Goal: Check status: Check status

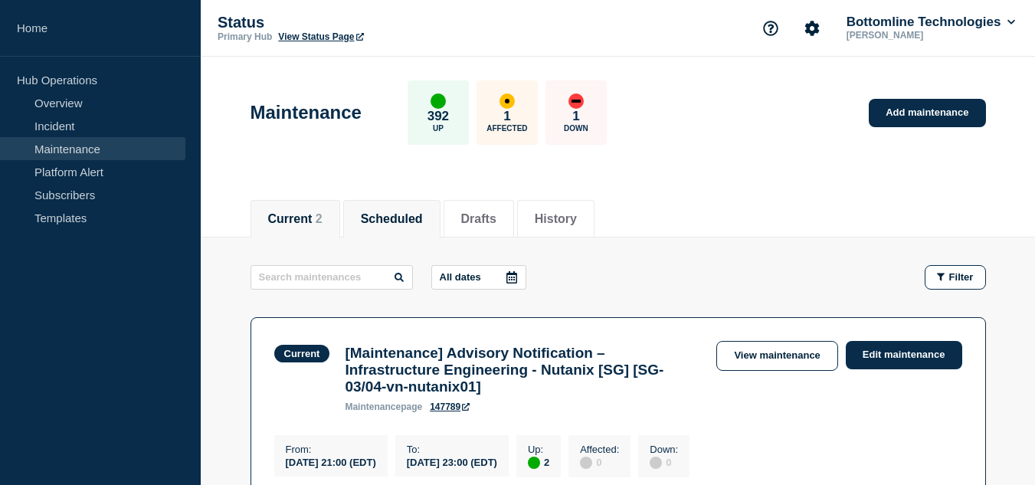
click at [411, 222] on button "Scheduled" at bounding box center [392, 219] width 62 height 14
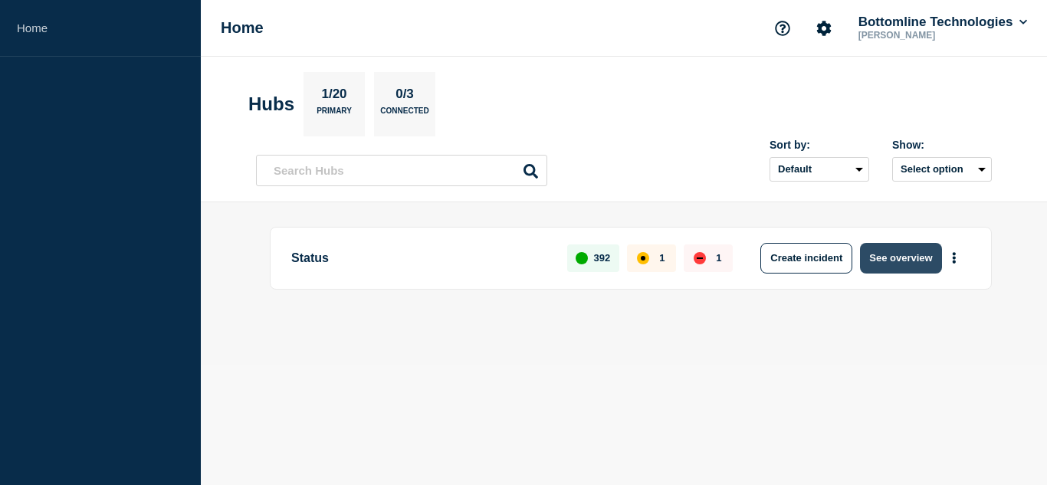
click at [870, 256] on button "See overview" at bounding box center [900, 258] width 81 height 31
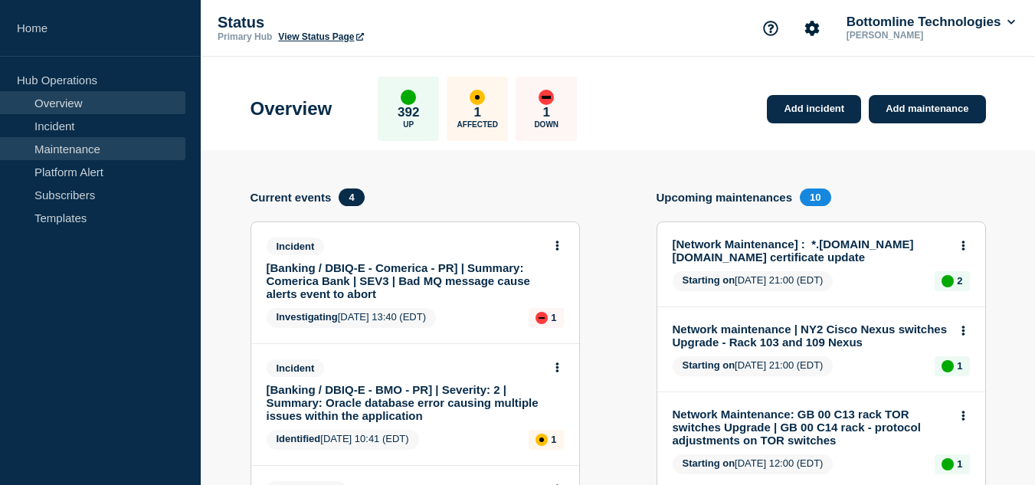
click at [84, 147] on link "Maintenance" at bounding box center [92, 148] width 185 height 23
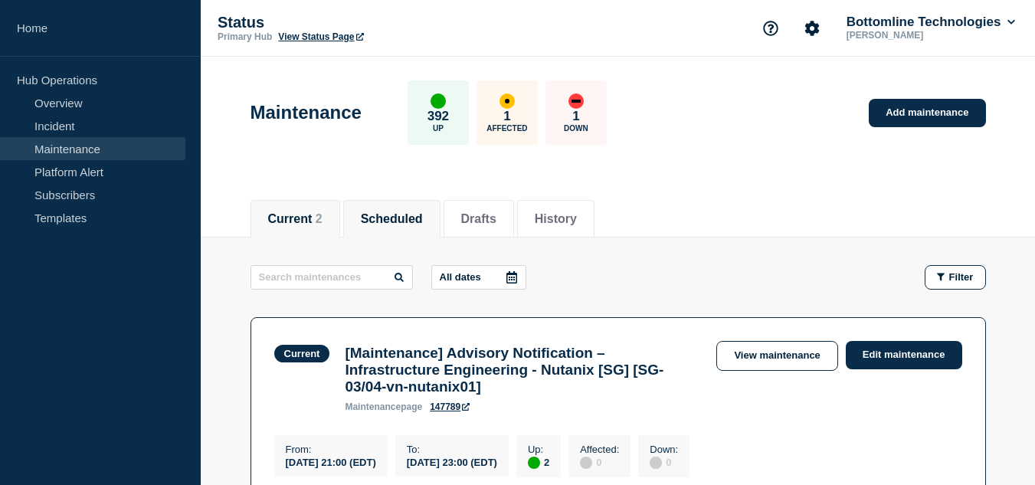
click at [379, 221] on button "Scheduled" at bounding box center [392, 219] width 62 height 14
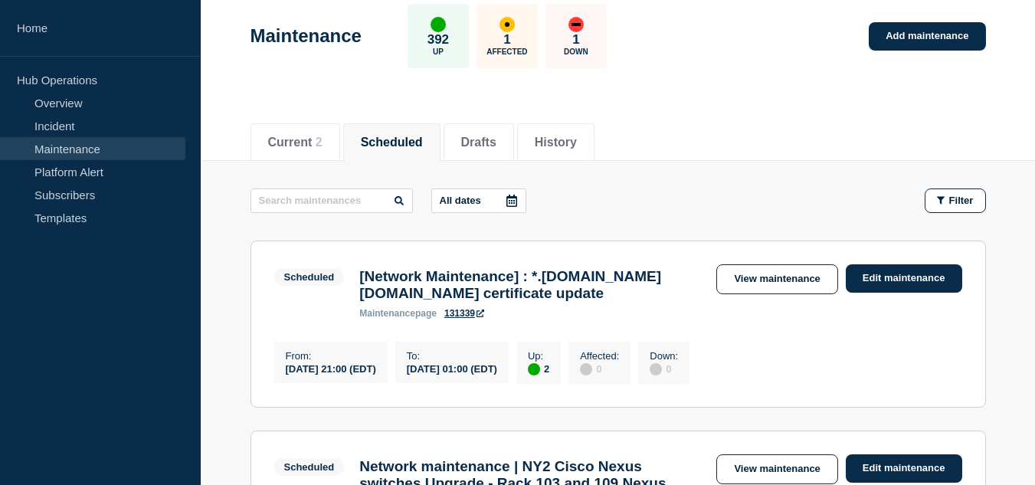
scroll to position [153, 0]
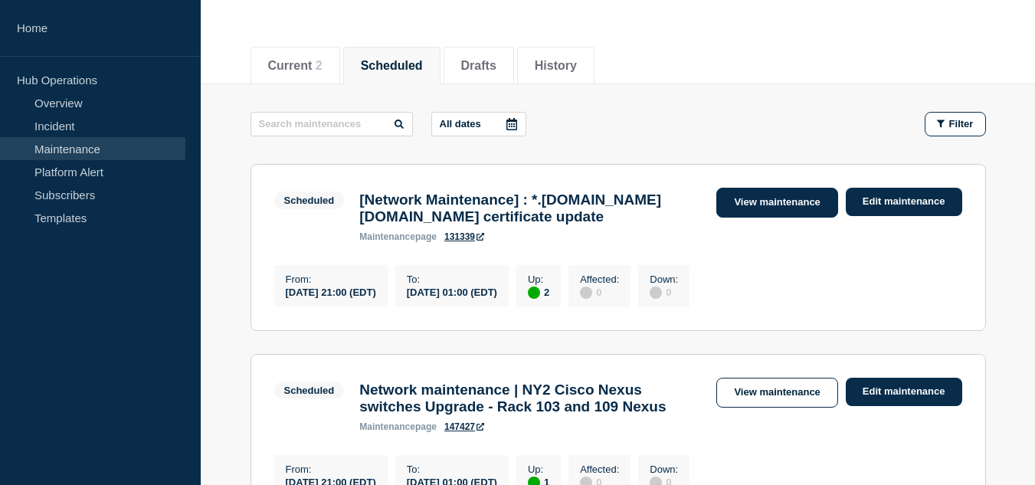
click at [733, 194] on link "View maintenance" at bounding box center [777, 203] width 121 height 30
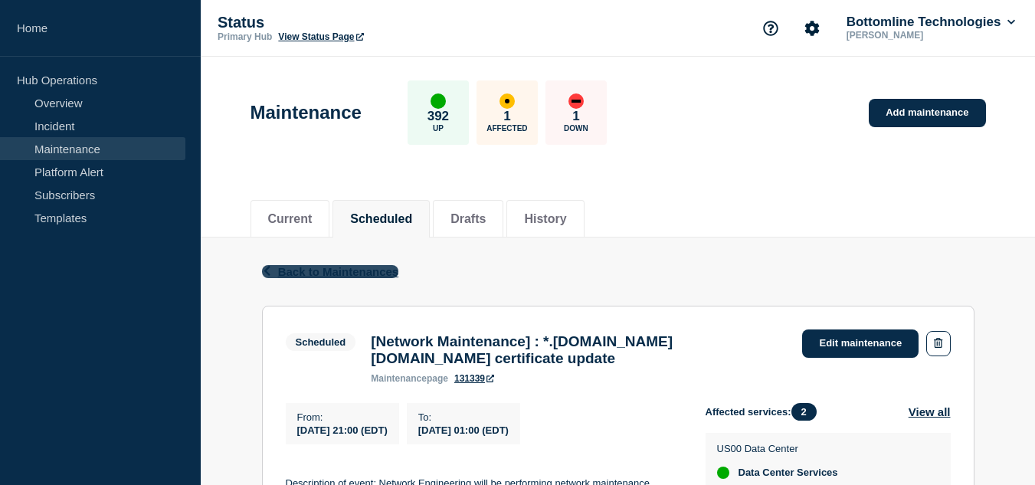
click at [349, 273] on span "Back to Maintenances" at bounding box center [338, 271] width 121 height 13
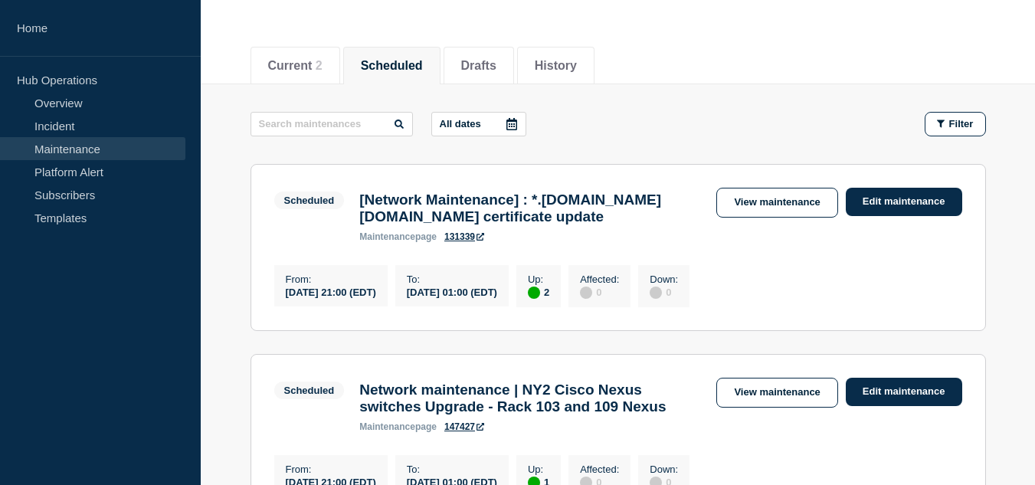
scroll to position [230, 0]
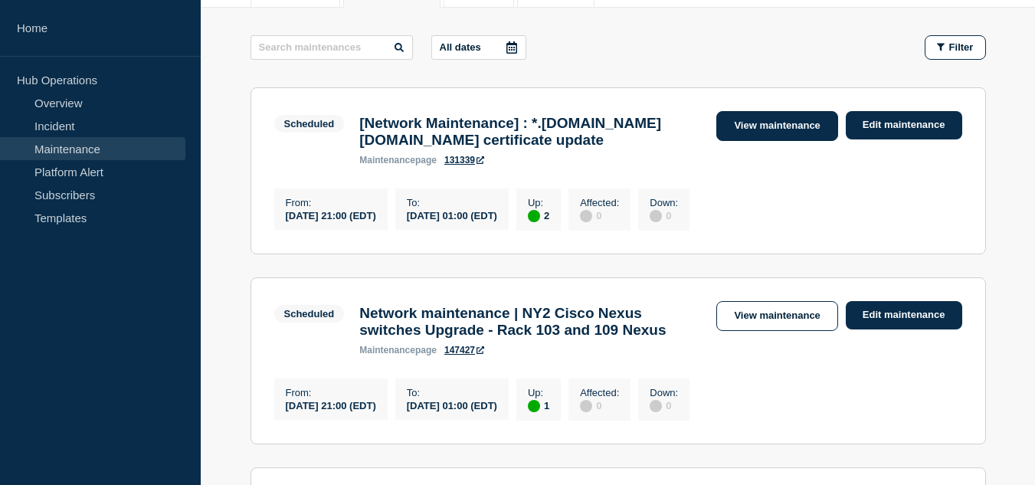
click at [751, 130] on link "View maintenance" at bounding box center [777, 126] width 121 height 30
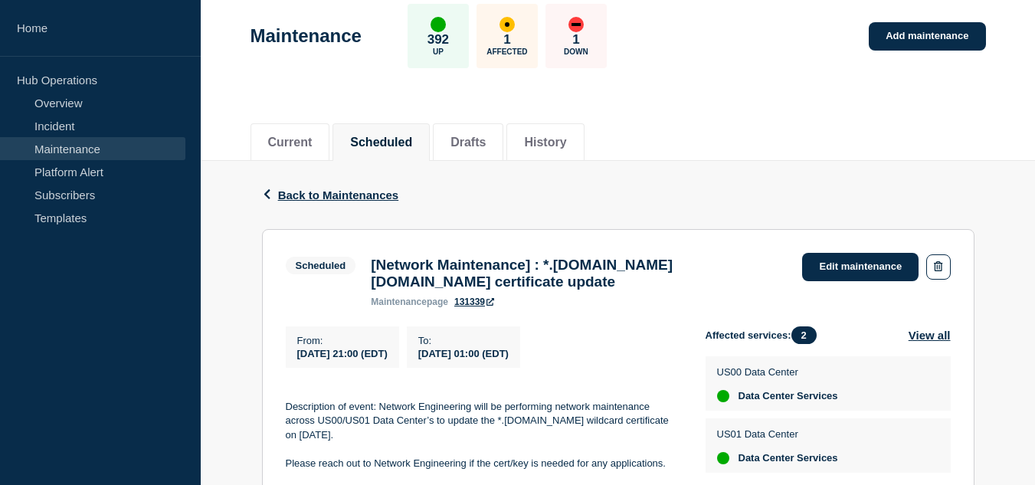
scroll to position [153, 0]
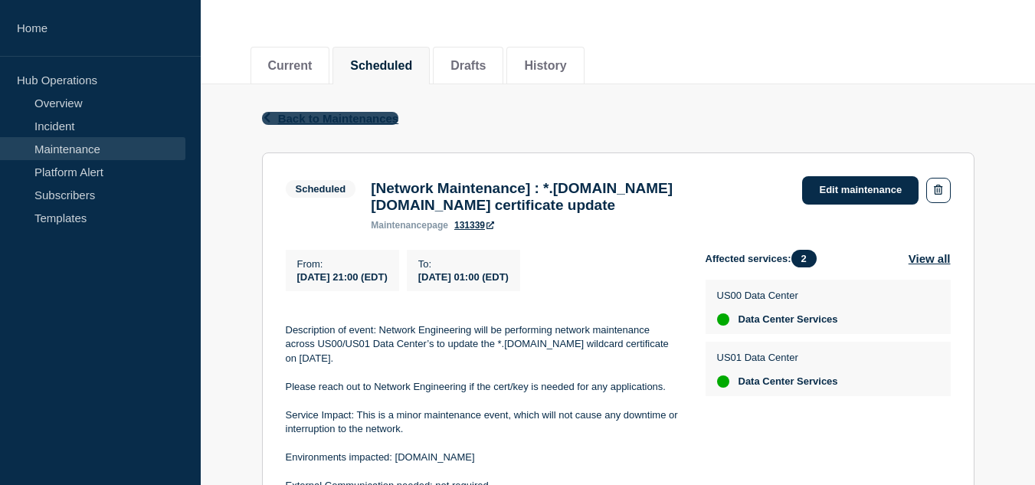
click at [358, 123] on span "Back to Maintenances" at bounding box center [338, 118] width 121 height 13
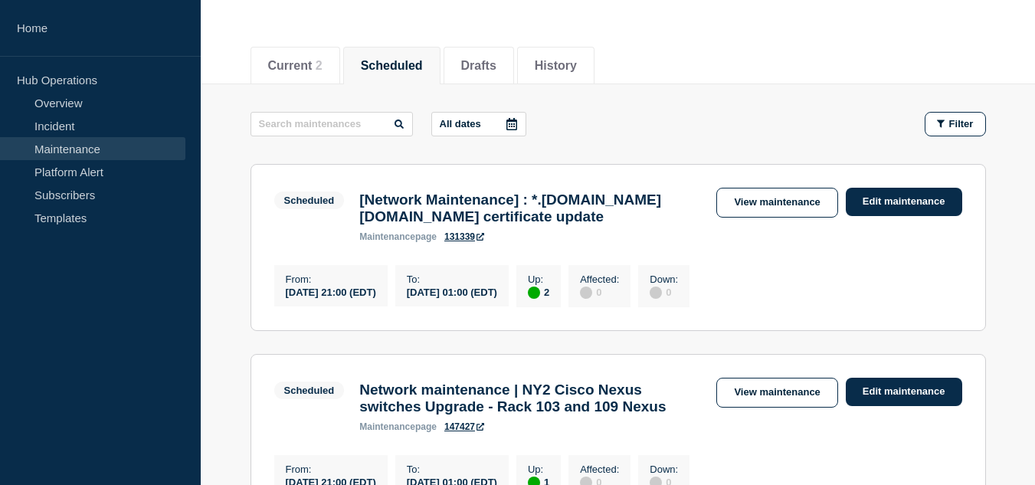
scroll to position [230, 0]
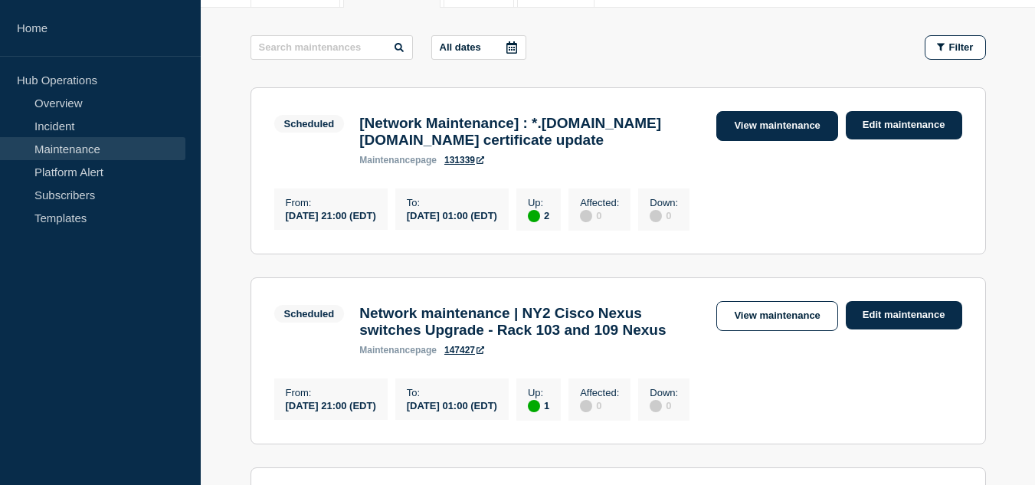
click at [746, 129] on link "View maintenance" at bounding box center [777, 126] width 121 height 30
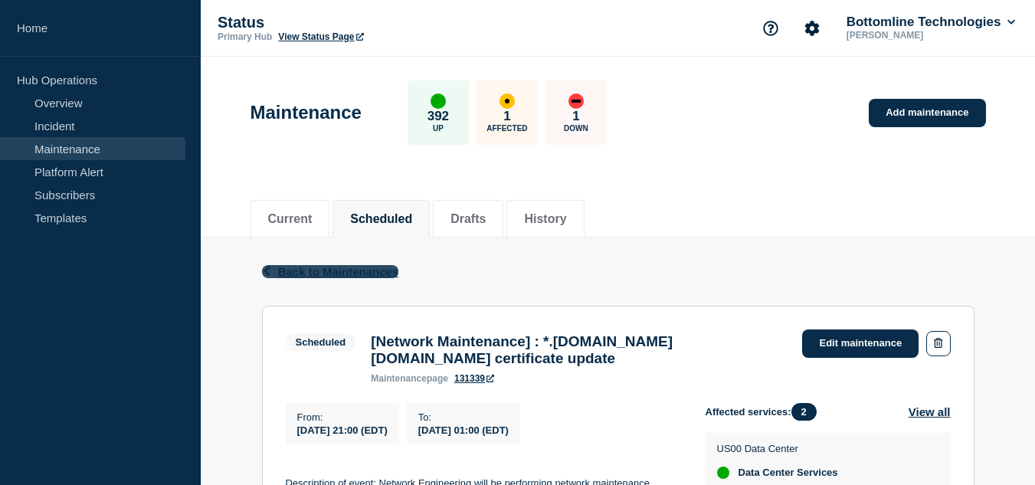
click at [369, 277] on span "Back to Maintenances" at bounding box center [338, 271] width 121 height 13
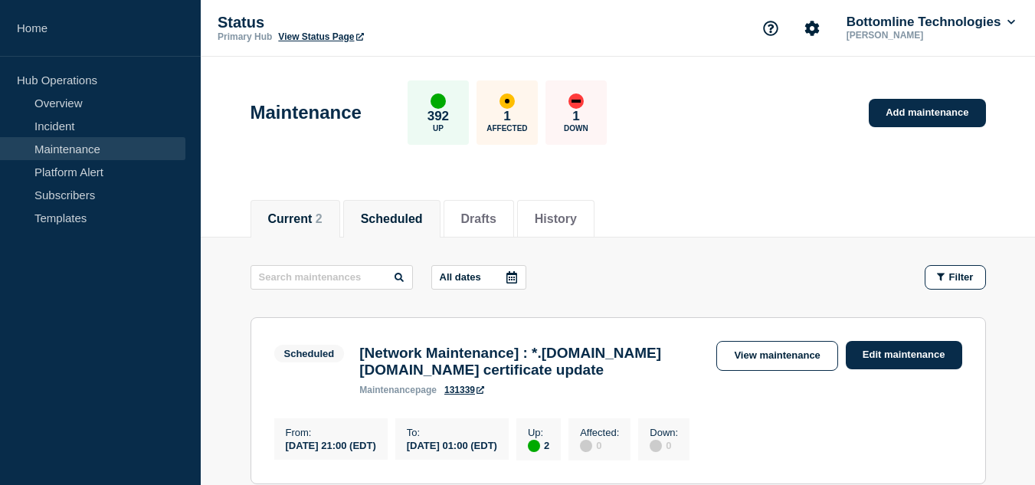
click at [316, 228] on li "Current 2" at bounding box center [296, 219] width 90 height 38
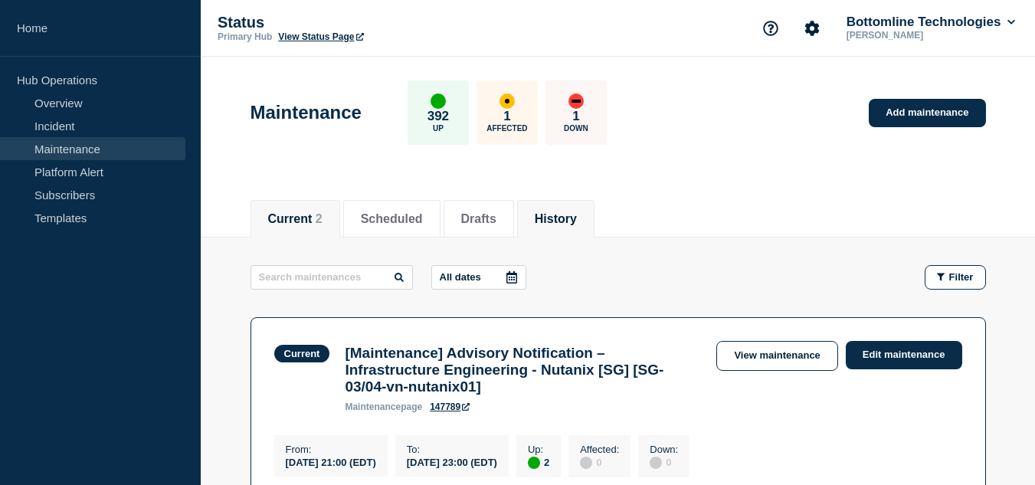
click at [545, 217] on li "History" at bounding box center [555, 219] width 77 height 38
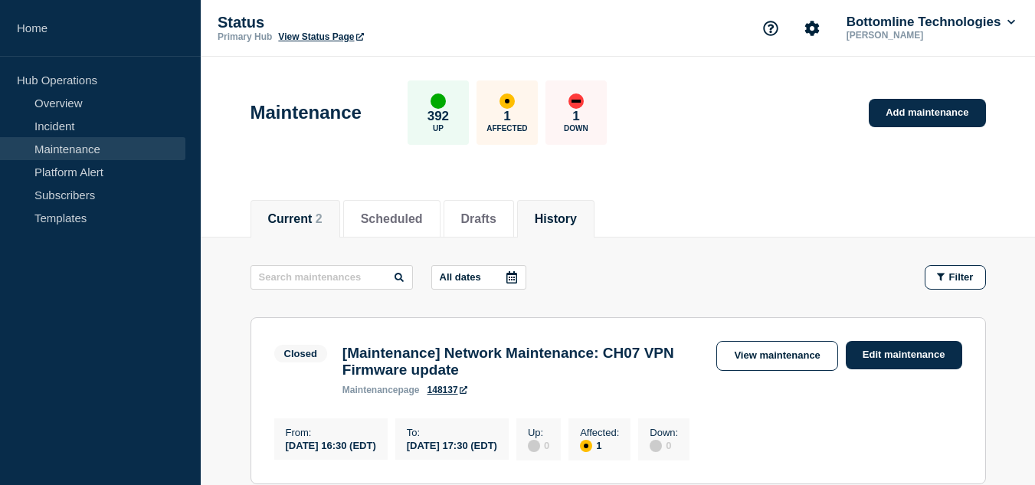
click at [320, 205] on li "Current 2" at bounding box center [296, 219] width 90 height 38
